Goal: Task Accomplishment & Management: Complete application form

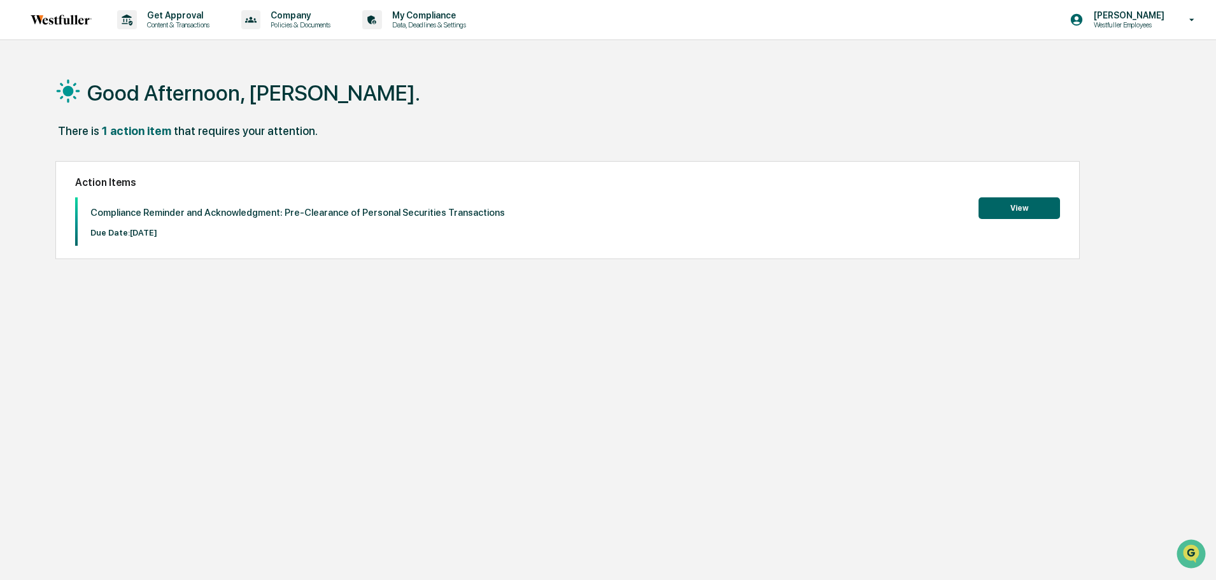
click at [1037, 204] on button "View" at bounding box center [1018, 208] width 81 height 22
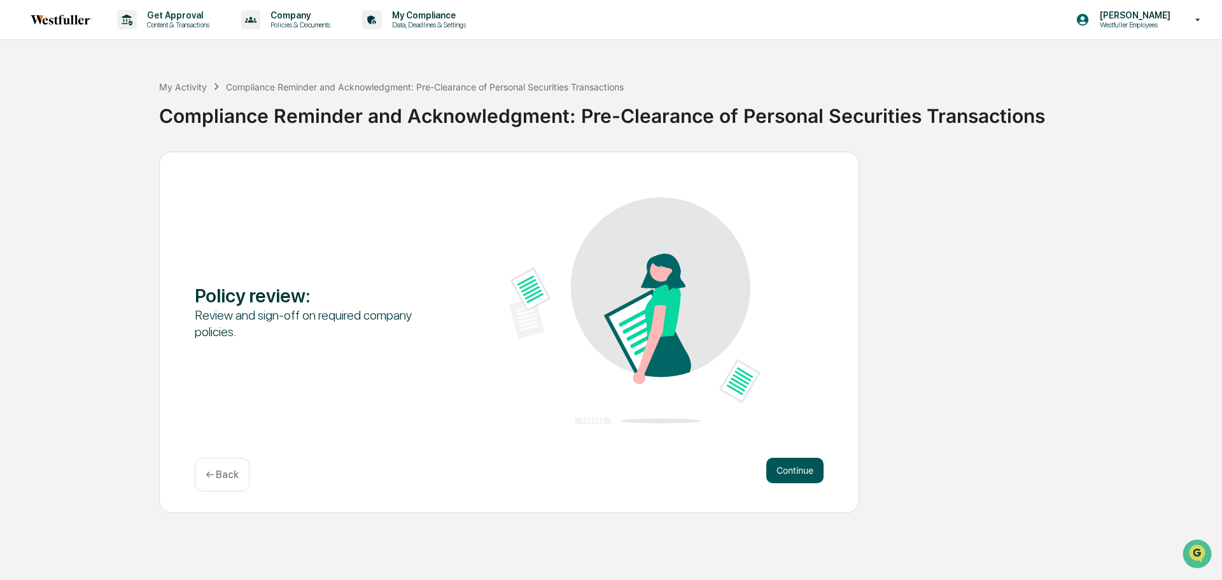
click at [775, 482] on button "Continue" at bounding box center [794, 470] width 57 height 25
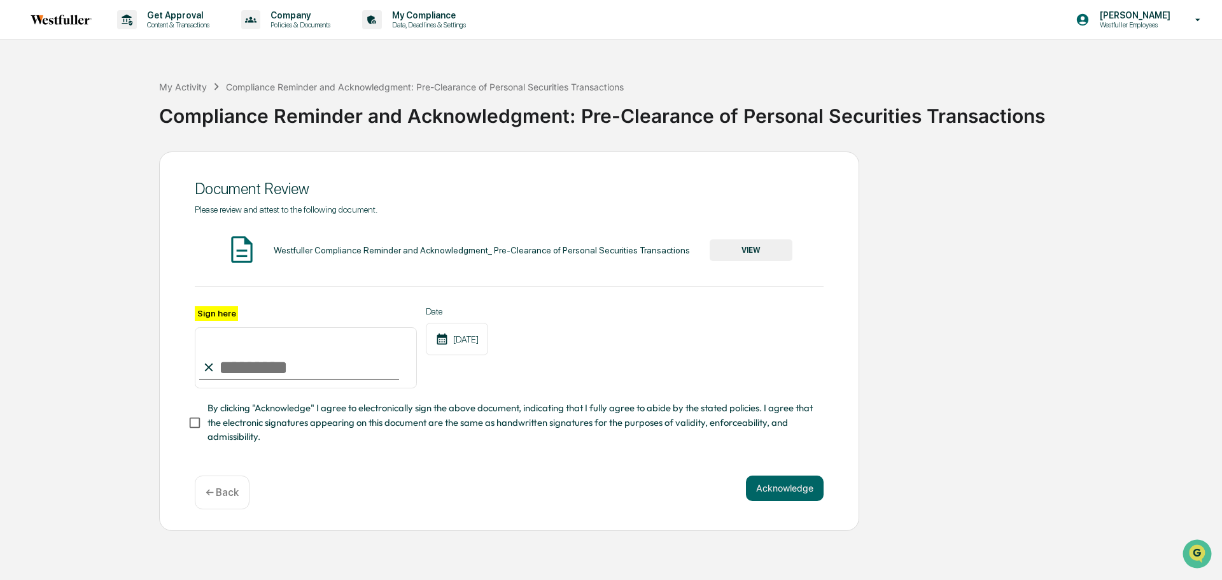
click at [770, 255] on button "VIEW" at bounding box center [751, 250] width 83 height 22
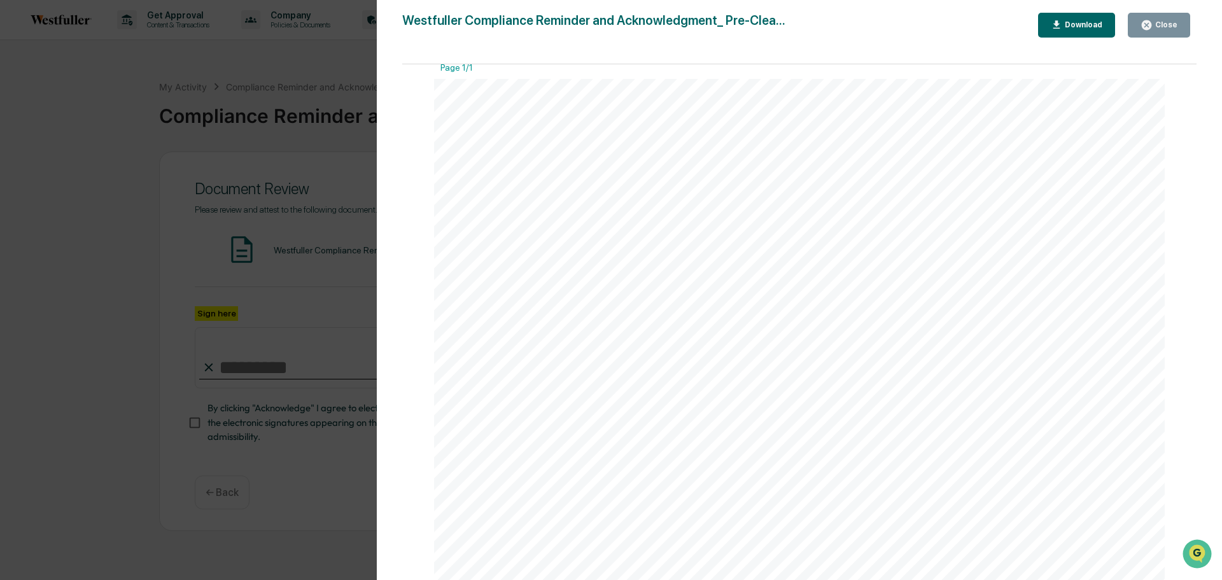
scroll to position [13, 0]
click at [1153, 31] on icon "button" at bounding box center [1147, 25] width 12 height 12
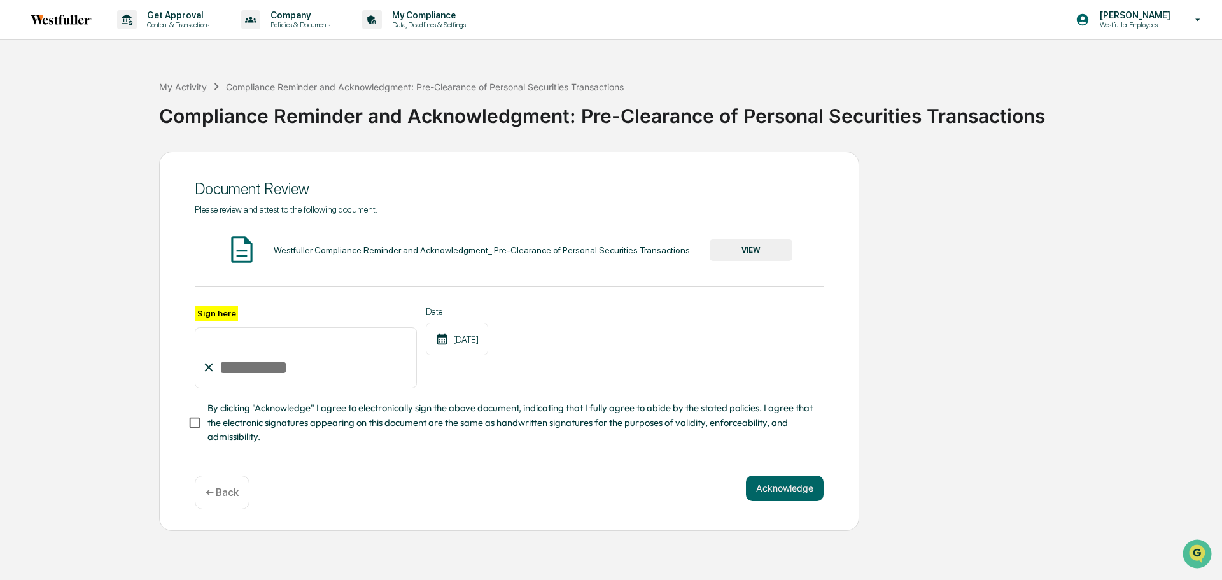
click at [267, 375] on input "Sign here" at bounding box center [306, 357] width 222 height 61
type input "**********"
click at [782, 501] on button "Acknowledge" at bounding box center [785, 487] width 78 height 25
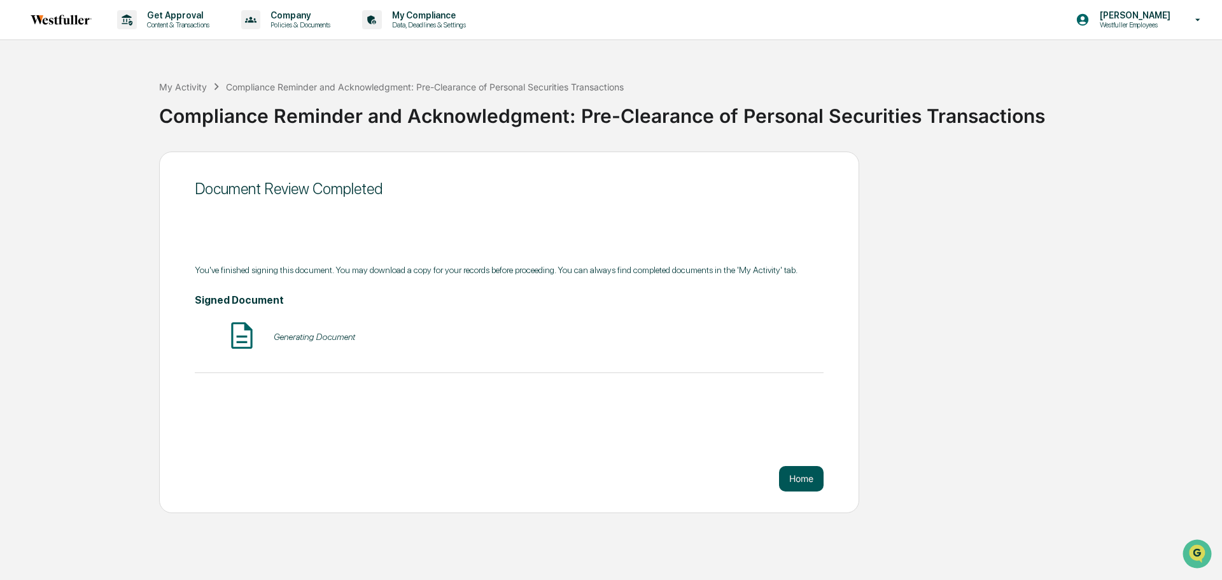
click at [794, 483] on button "Home" at bounding box center [801, 478] width 45 height 25
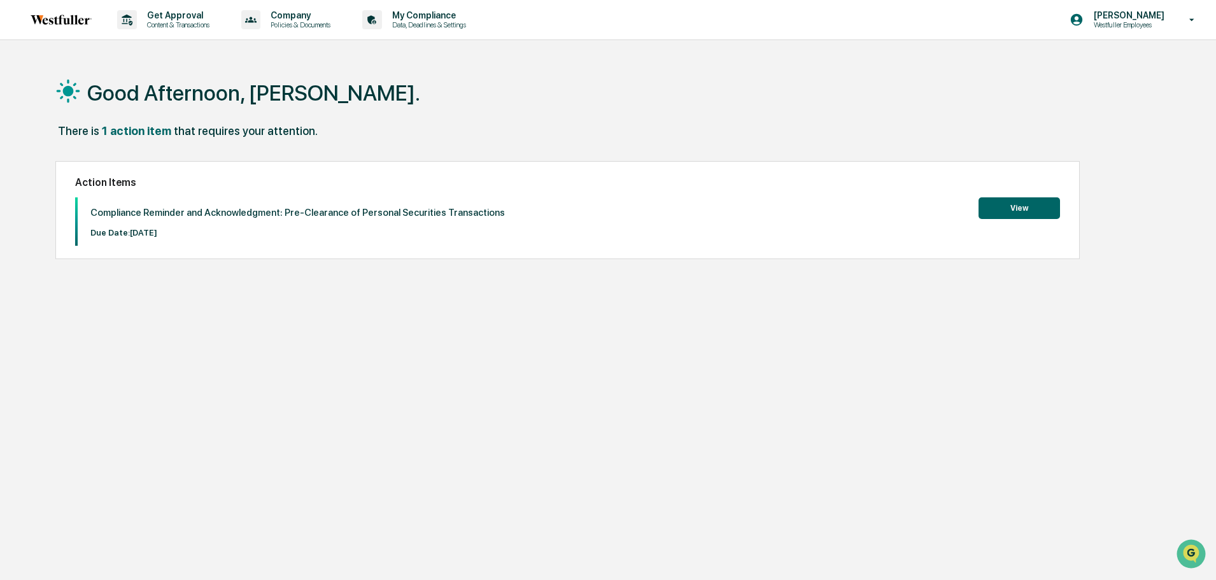
click at [1010, 204] on button "View" at bounding box center [1018, 208] width 81 height 22
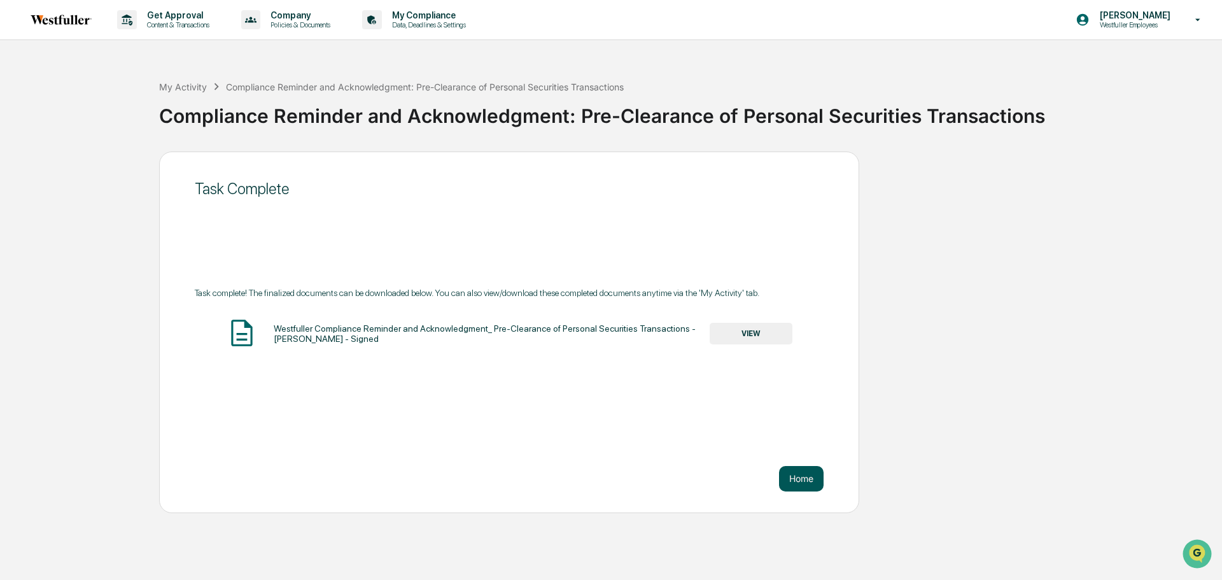
click at [790, 470] on button "Home" at bounding box center [801, 478] width 45 height 25
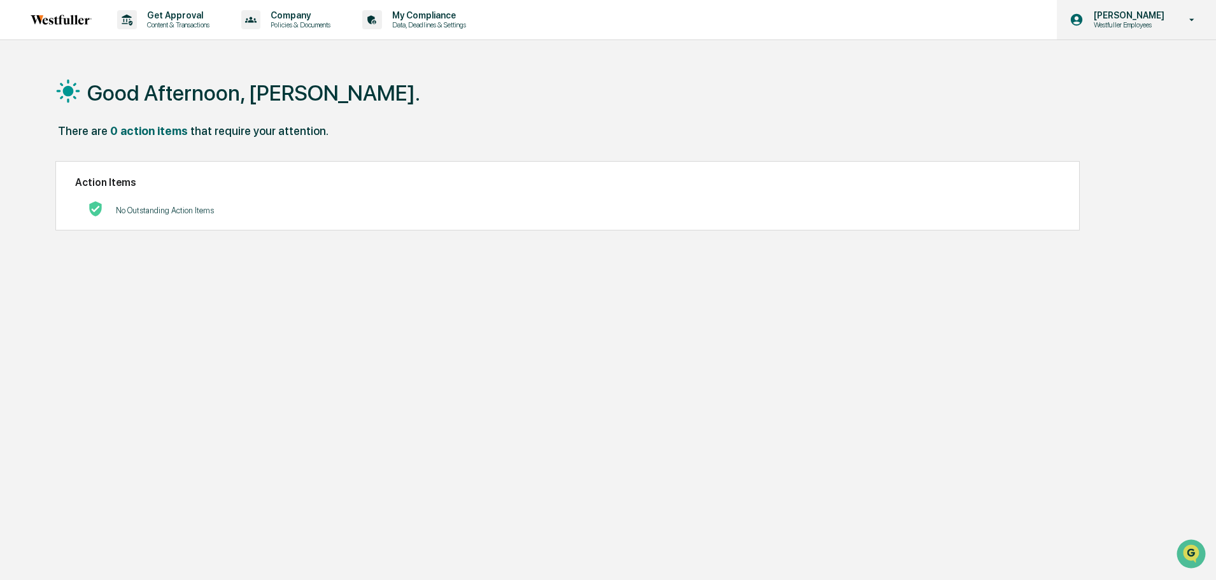
click at [1134, 22] on p "Westfuller Employees" at bounding box center [1126, 24] width 87 height 9
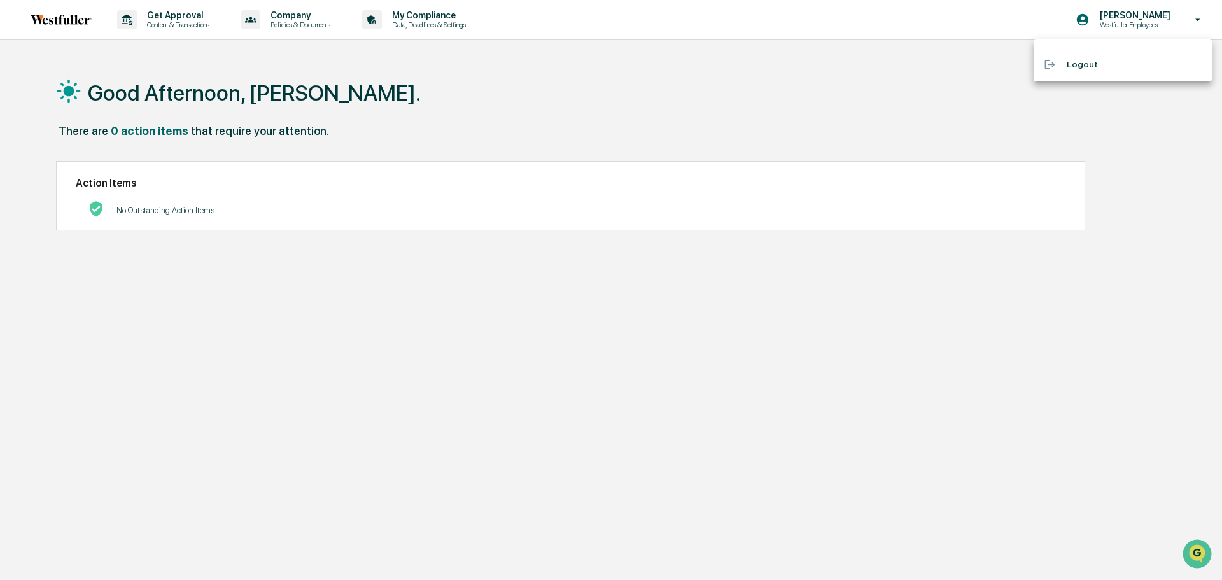
click at [1107, 75] on li "Logout" at bounding box center [1123, 65] width 178 height 24
